Goal: Information Seeking & Learning: Learn about a topic

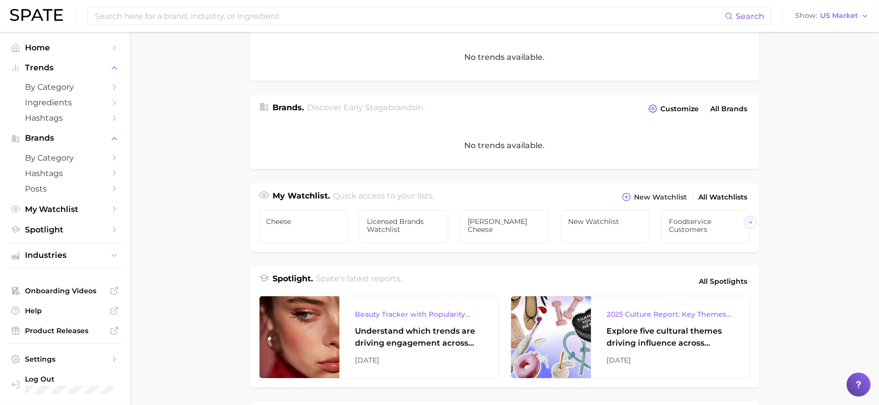
scroll to position [166, 0]
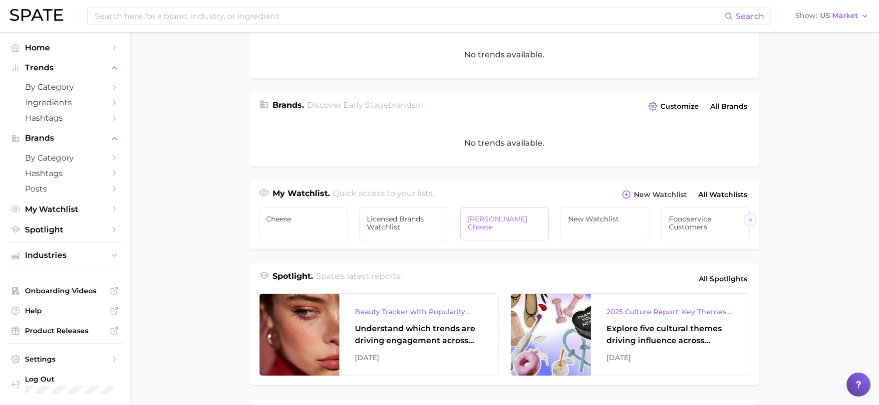
click at [501, 230] on span "[PERSON_NAME] Cheese" at bounding box center [505, 223] width 74 height 16
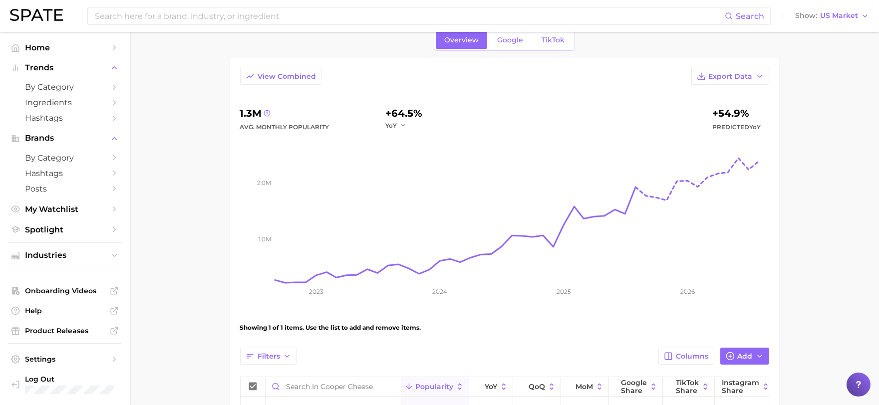
scroll to position [42, 0]
click at [506, 46] on link "Google" at bounding box center [510, 40] width 43 height 17
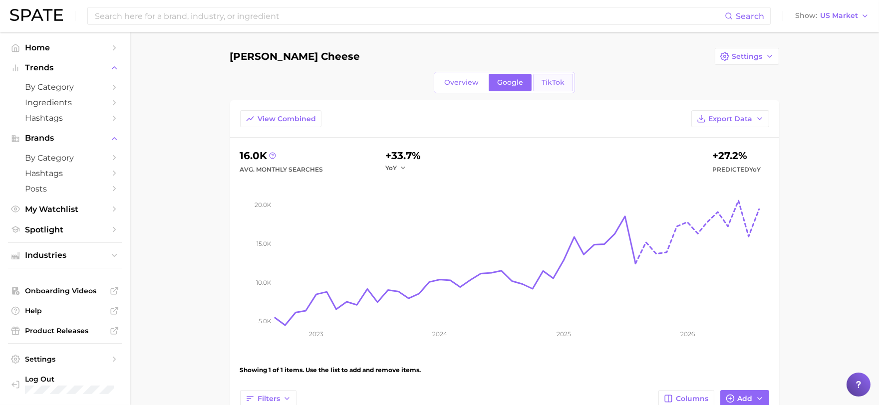
click at [560, 80] on span "TikTok" at bounding box center [553, 82] width 23 height 8
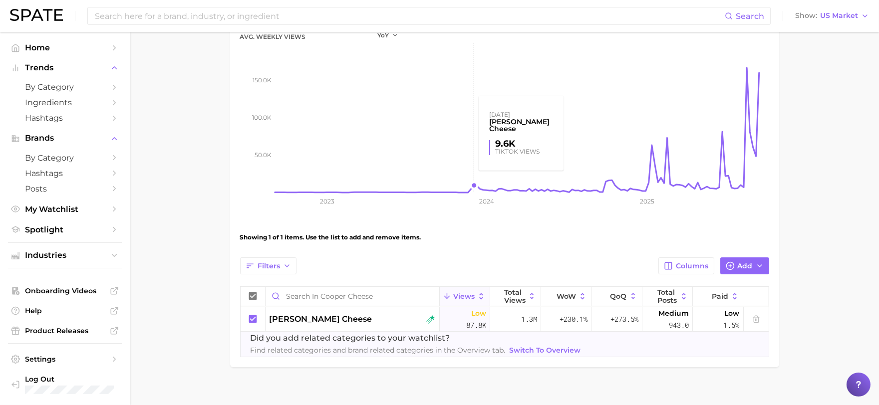
scroll to position [145, 0]
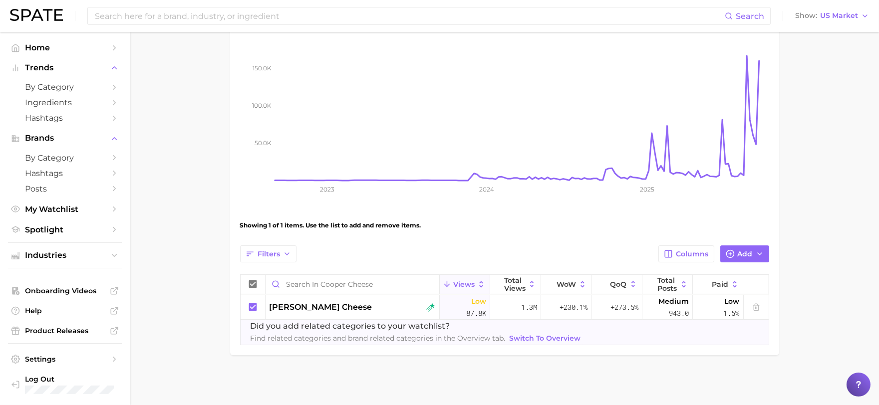
click at [562, 336] on span "Switch to Overview" at bounding box center [545, 339] width 71 height 8
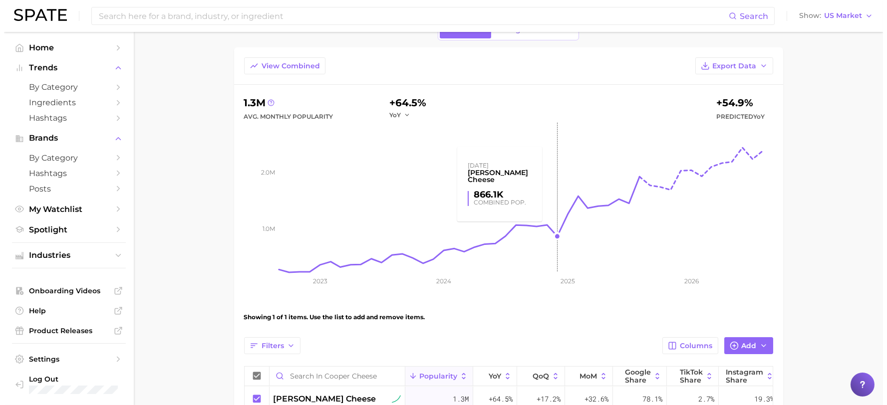
scroll to position [153, 0]
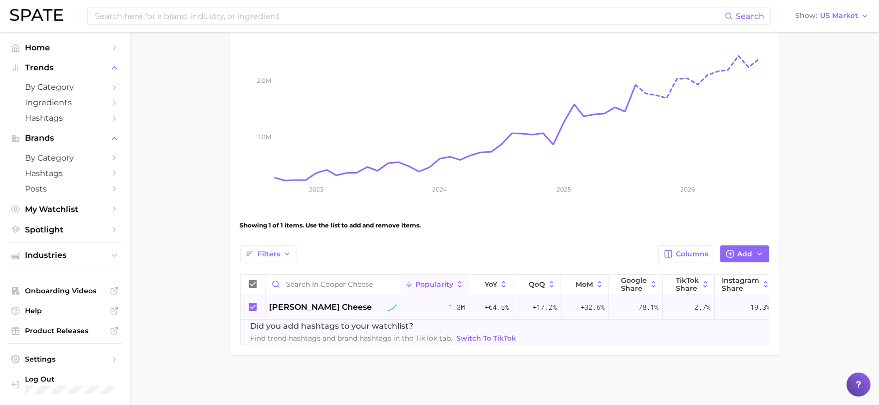
click at [328, 302] on span "[PERSON_NAME] cheese" at bounding box center [321, 308] width 103 height 12
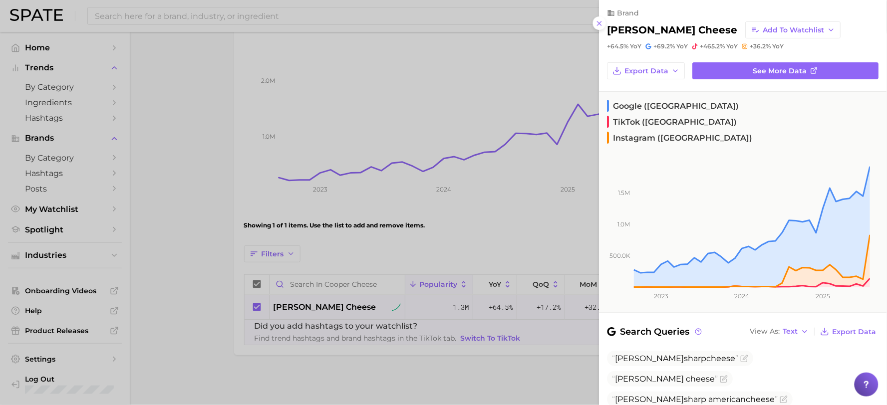
scroll to position [0, 0]
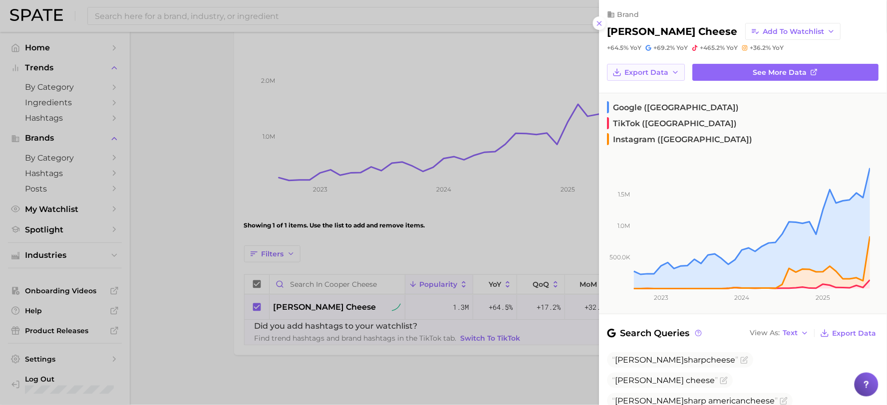
click at [651, 72] on span "Export Data" at bounding box center [647, 72] width 44 height 8
click at [656, 91] on span "Time Series CSV" at bounding box center [654, 91] width 58 height 8
click at [775, 74] on span "See more data" at bounding box center [781, 72] width 54 height 8
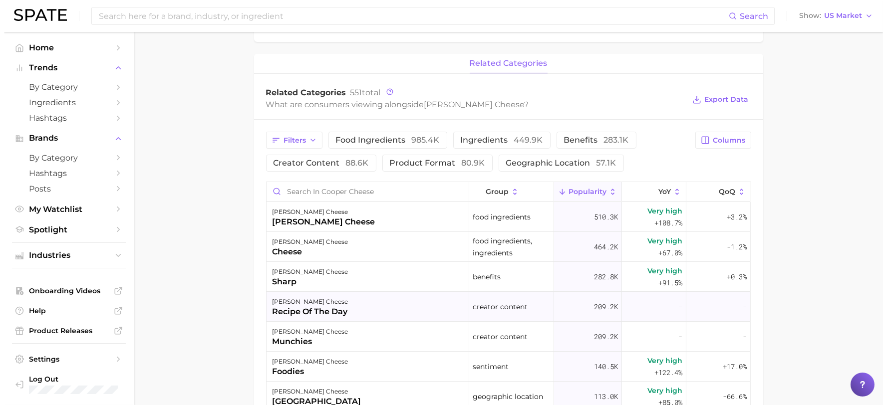
scroll to position [333, 0]
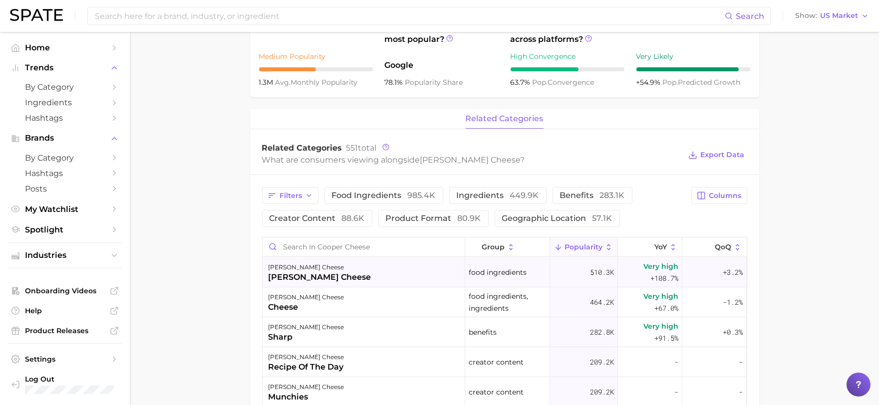
click at [329, 285] on div "[PERSON_NAME] cheese [PERSON_NAME] cheese" at bounding box center [364, 273] width 203 height 30
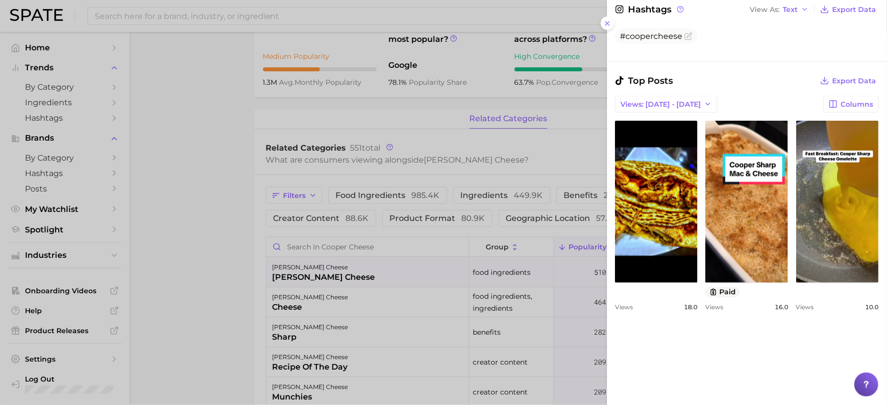
scroll to position [499, 0]
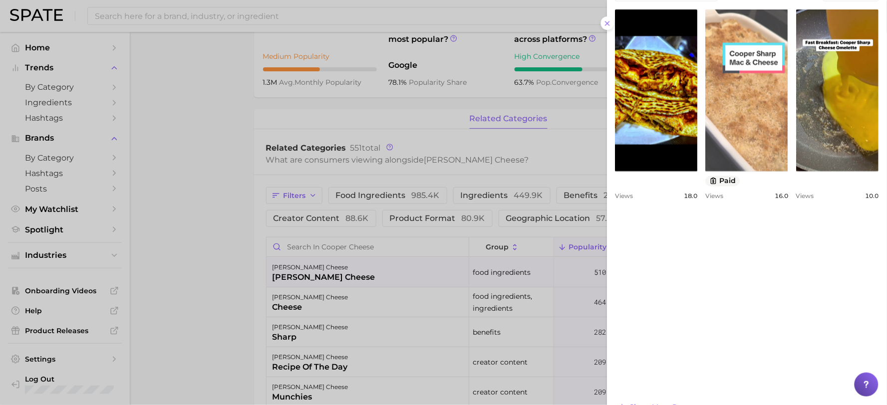
click at [789, 115] on link "view post on TikTok" at bounding box center [747, 90] width 82 height 162
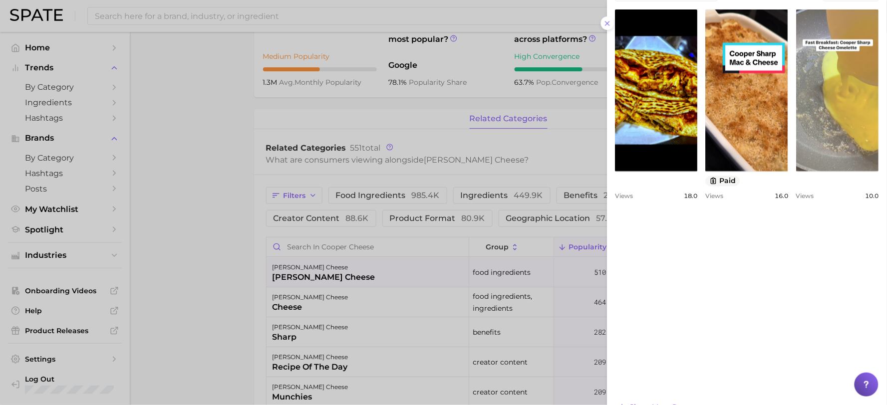
click at [797, 172] on link "view post on TikTok" at bounding box center [838, 90] width 82 height 162
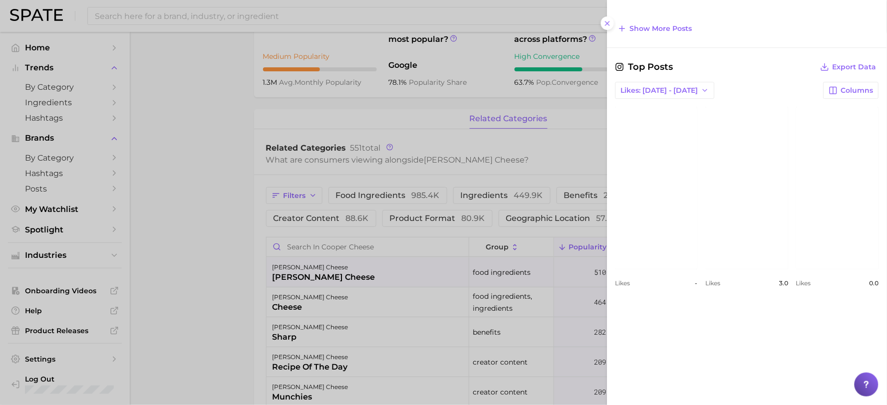
scroll to position [887, 0]
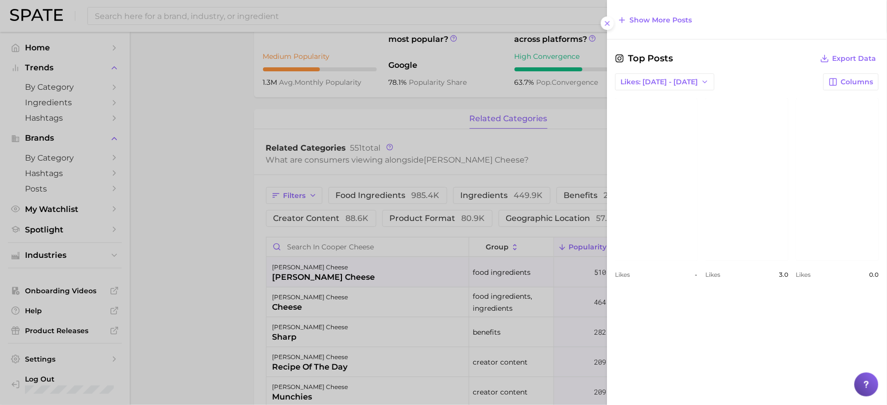
click at [688, 173] on link "view post on Instagram" at bounding box center [657, 179] width 82 height 162
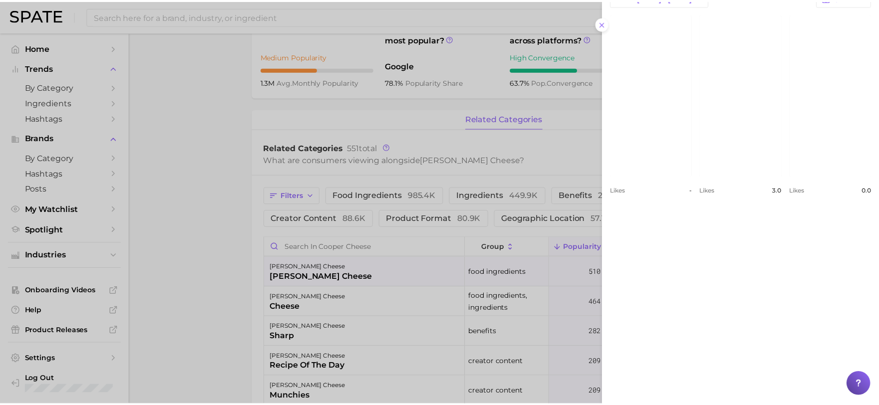
scroll to position [973, 0]
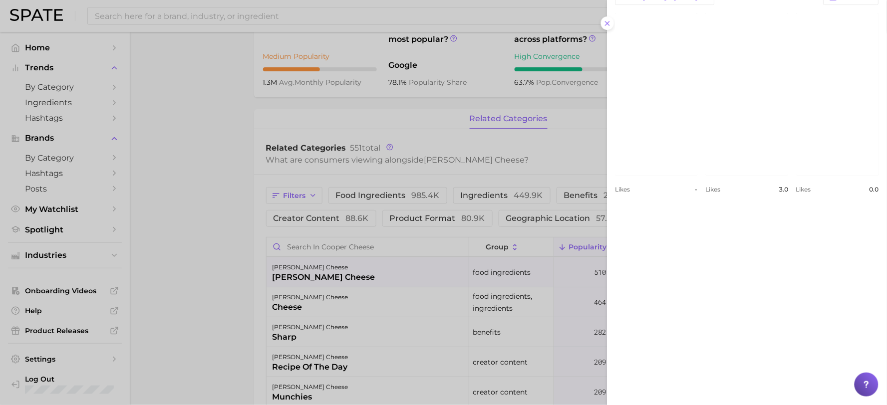
click at [232, 281] on div at bounding box center [443, 202] width 887 height 405
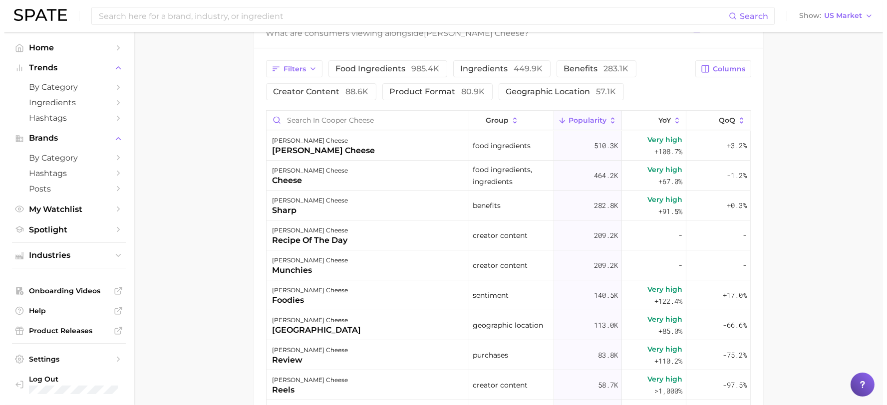
scroll to position [499, 0]
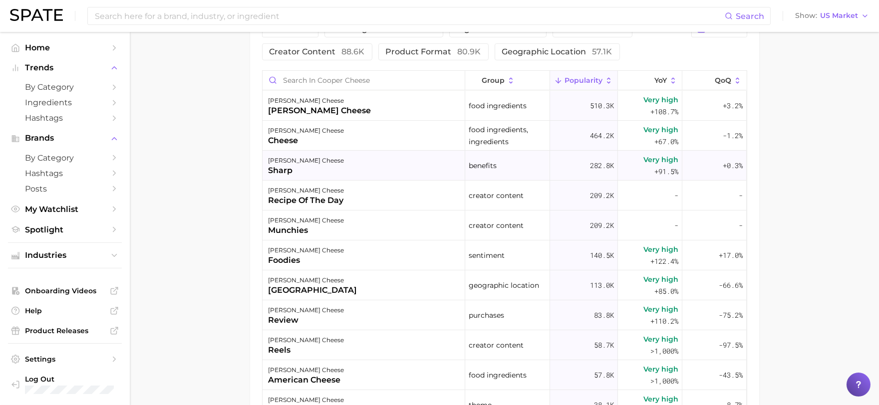
click at [577, 166] on div "282.8k" at bounding box center [584, 166] width 68 height 30
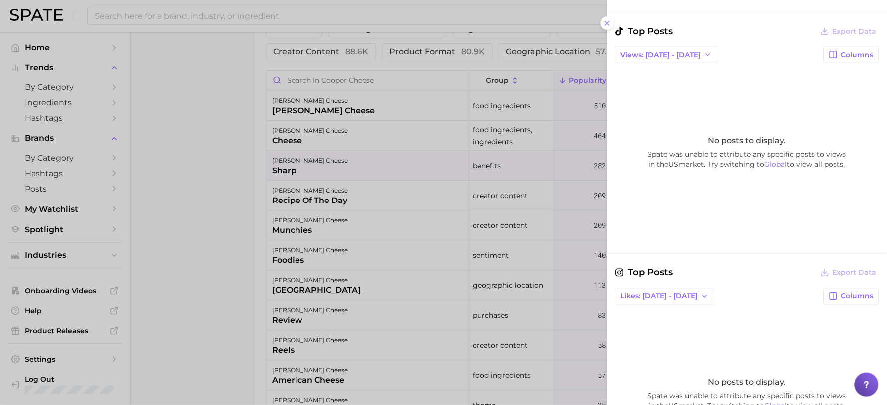
scroll to position [277, 0]
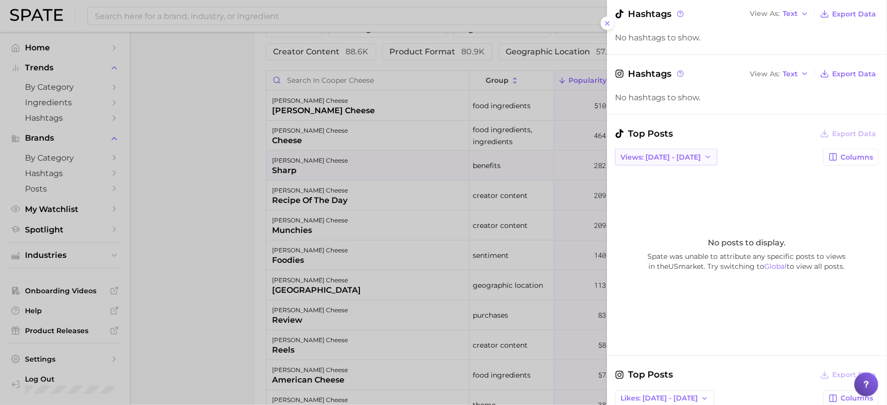
click at [653, 158] on span "Views: [DATE] - [DATE]" at bounding box center [661, 157] width 80 height 8
click at [646, 191] on span "Total Views" at bounding box center [641, 194] width 41 height 8
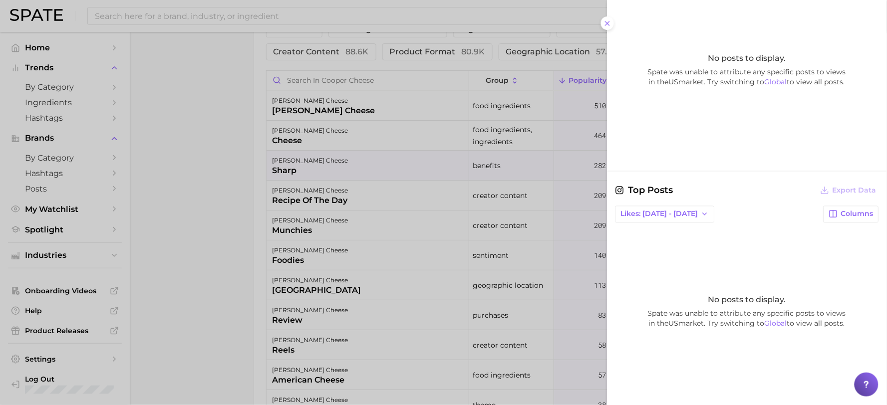
scroll to position [470, 0]
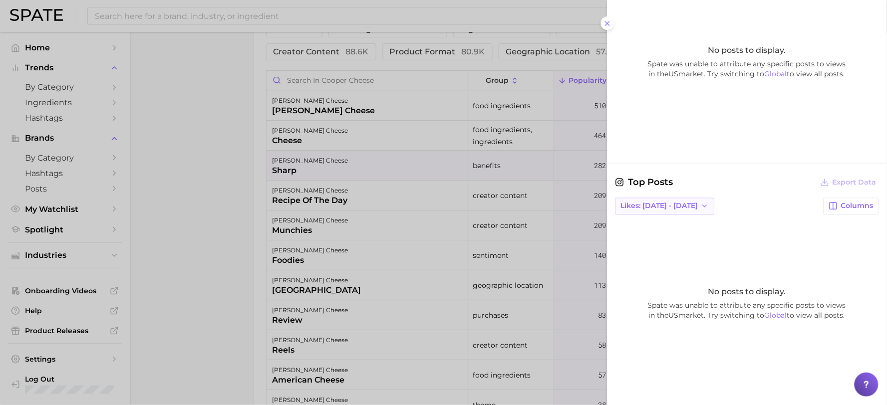
click at [665, 213] on button "Likes: [DATE] - [DATE]" at bounding box center [665, 206] width 99 height 17
click at [648, 261] on span "Total Likes" at bounding box center [640, 261] width 38 height 8
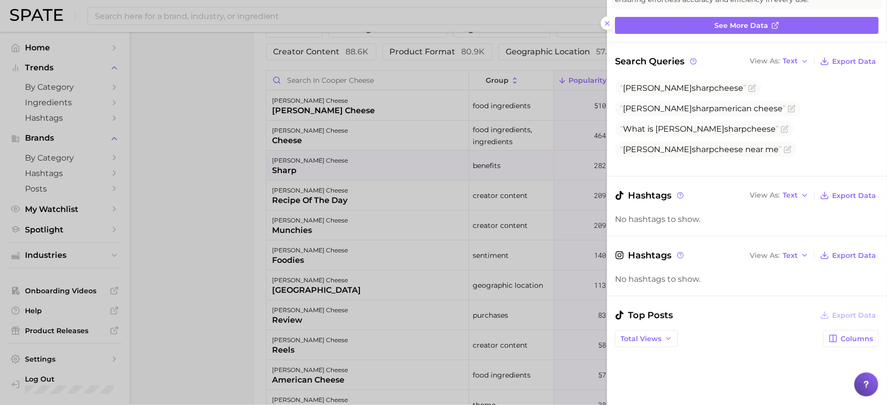
scroll to position [0, 0]
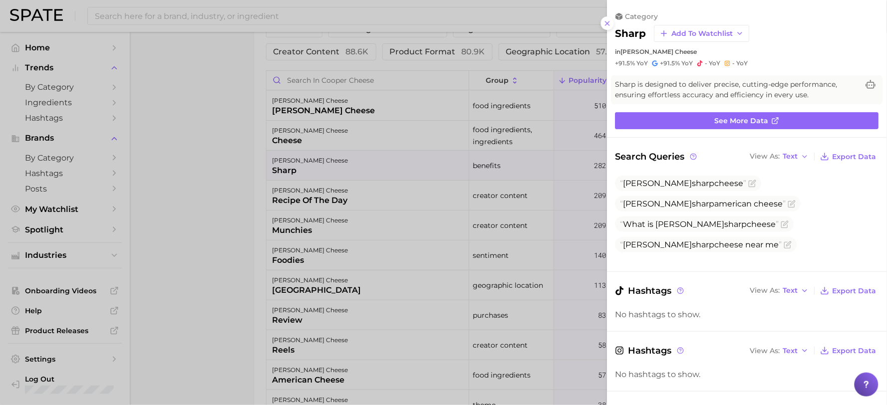
click at [262, 140] on div at bounding box center [443, 202] width 887 height 405
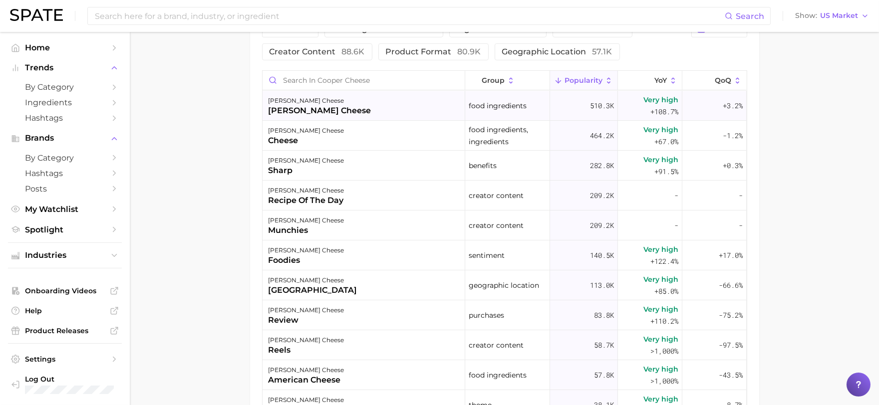
click at [349, 107] on div "[PERSON_NAME] cheese [PERSON_NAME] cheese" at bounding box center [364, 106] width 203 height 30
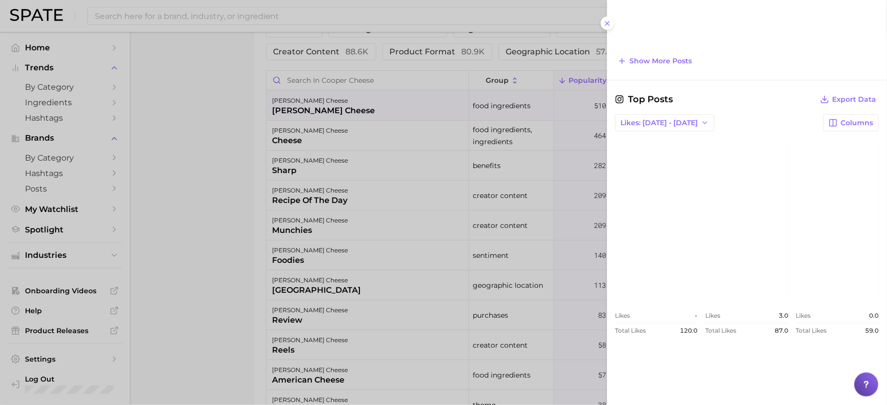
scroll to position [865, 0]
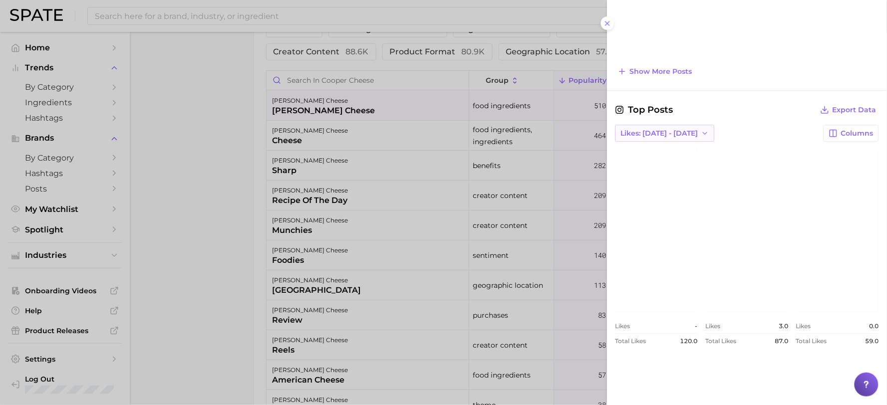
click at [677, 136] on span "Likes: [DATE] - [DATE]" at bounding box center [659, 133] width 77 height 8
click at [652, 185] on span "Total Likes" at bounding box center [640, 188] width 38 height 8
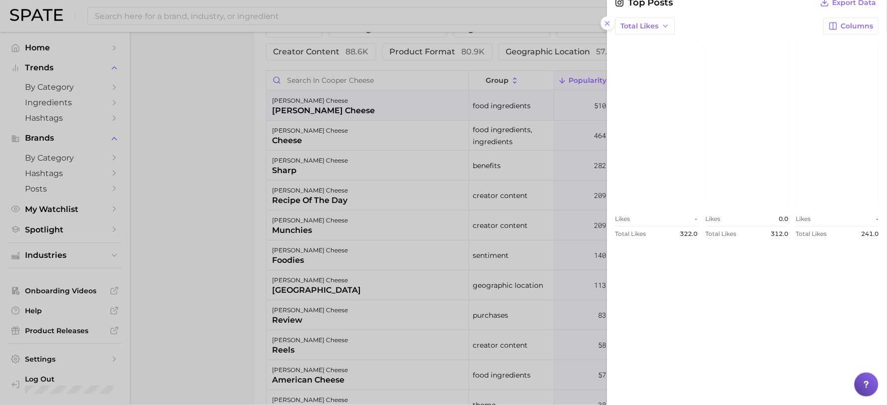
scroll to position [921, 0]
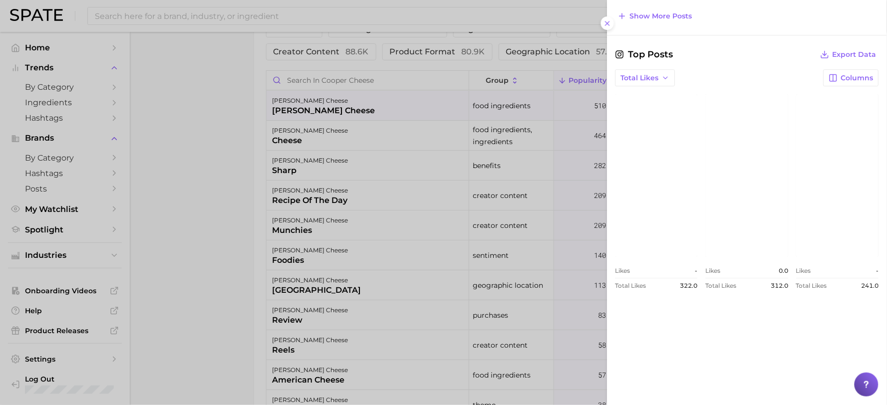
click at [698, 140] on link "view post on Instagram" at bounding box center [657, 175] width 82 height 162
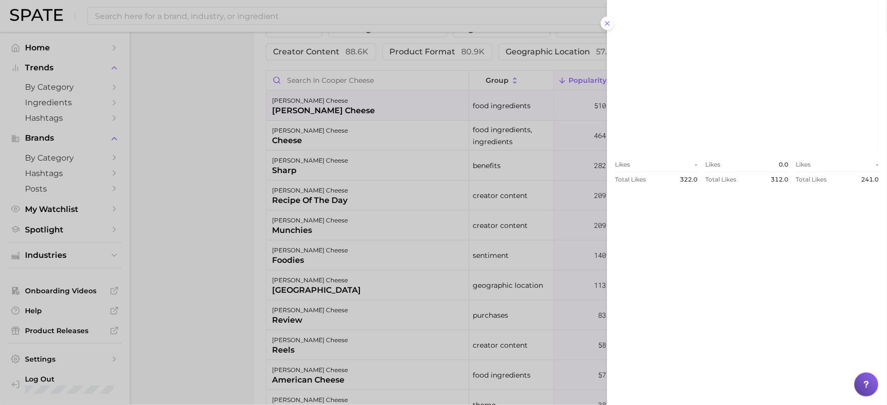
scroll to position [1032, 0]
click at [789, 111] on link "view post on Instagram" at bounding box center [747, 65] width 82 height 162
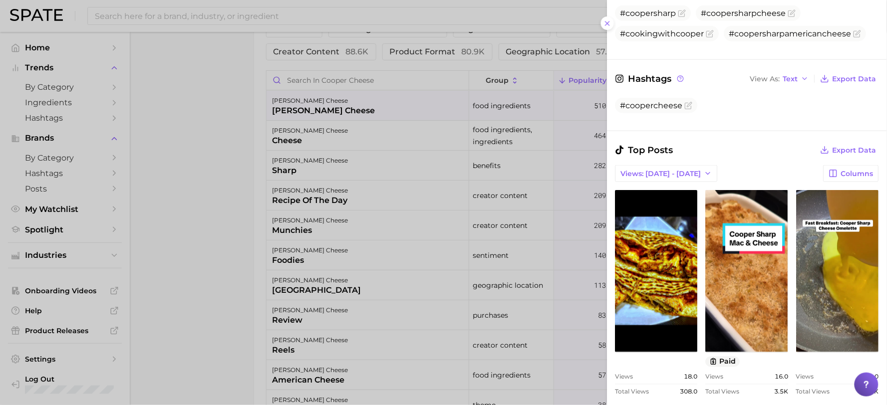
scroll to position [311, 0]
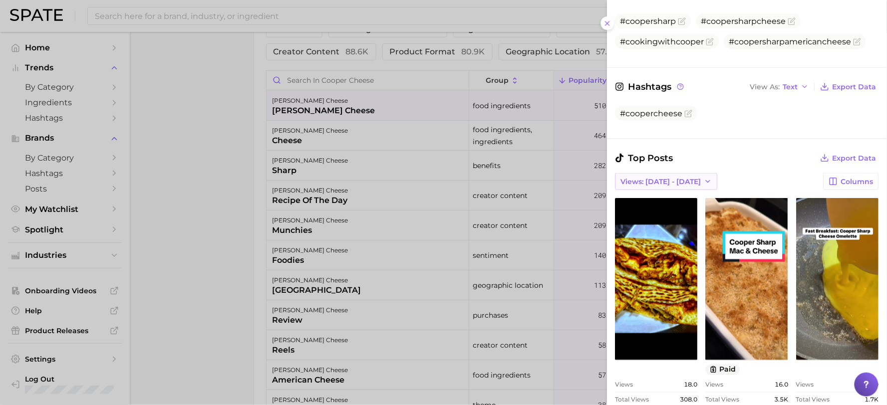
click at [676, 176] on button "Views: [DATE] - [DATE]" at bounding box center [667, 181] width 102 height 17
click at [648, 214] on span "Total Views" at bounding box center [641, 218] width 41 height 8
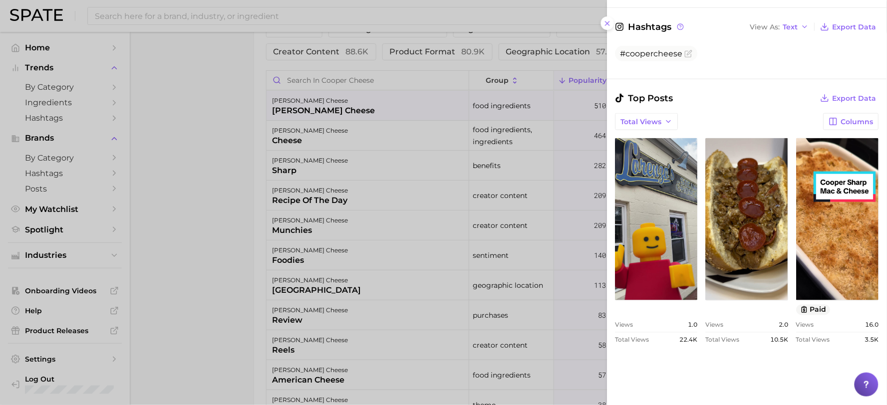
scroll to position [366, 0]
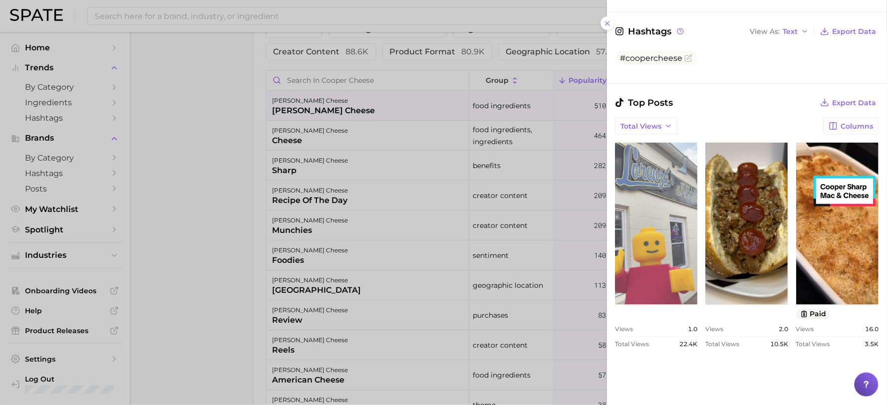
click at [698, 206] on link "view post on TikTok" at bounding box center [657, 224] width 82 height 162
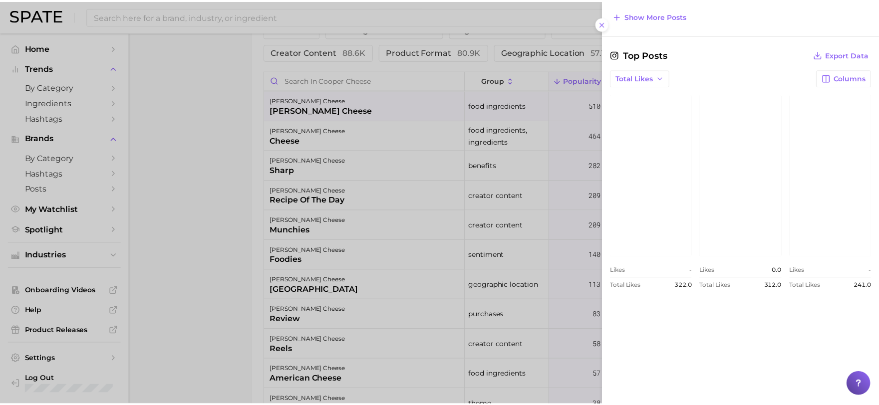
scroll to position [1032, 0]
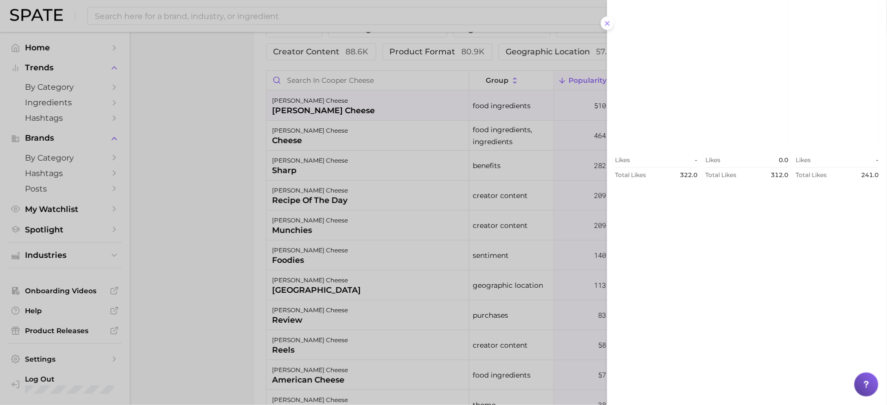
click at [214, 330] on div at bounding box center [443, 202] width 887 height 405
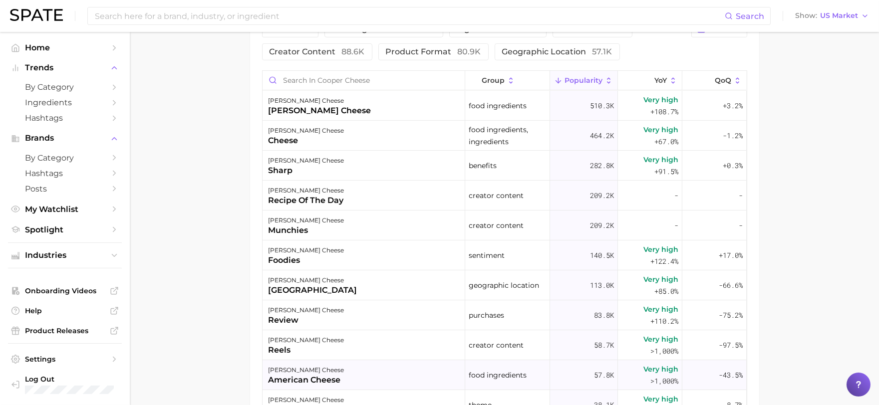
scroll to position [388, 0]
